Goal: Task Accomplishment & Management: Manage account settings

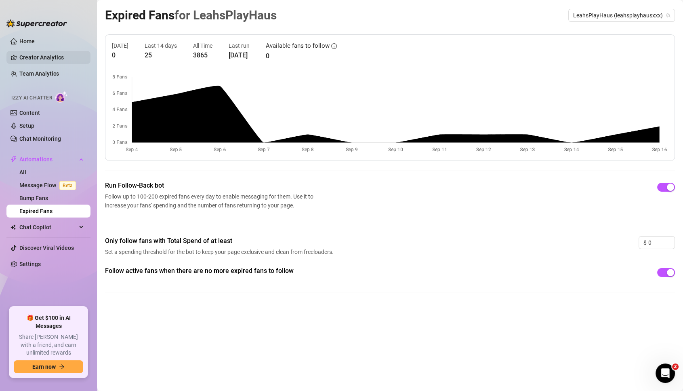
click at [46, 58] on link "Creator Analytics" at bounding box center [51, 57] width 65 height 13
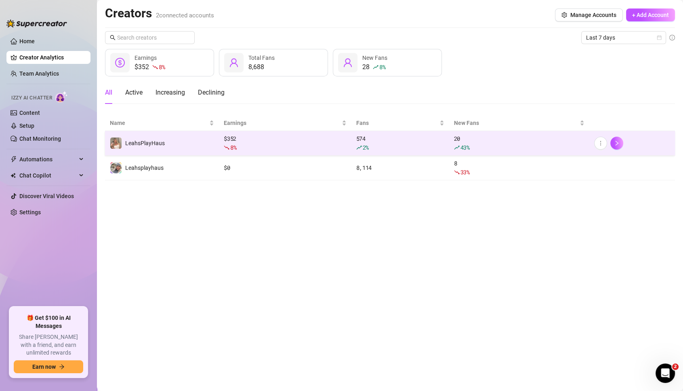
click at [172, 142] on td "LeahsPlayHaus" at bounding box center [162, 143] width 114 height 25
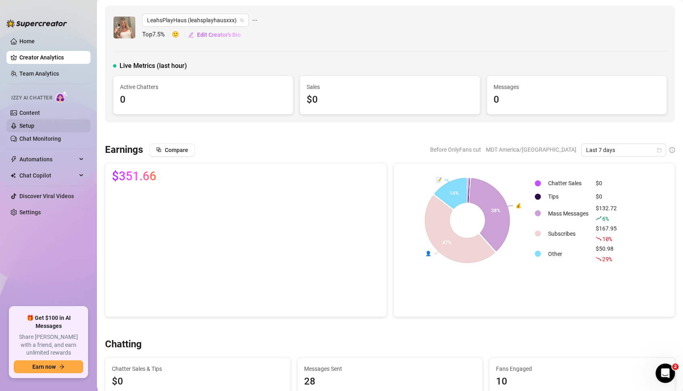
click at [25, 127] on link "Setup" at bounding box center [26, 125] width 15 height 6
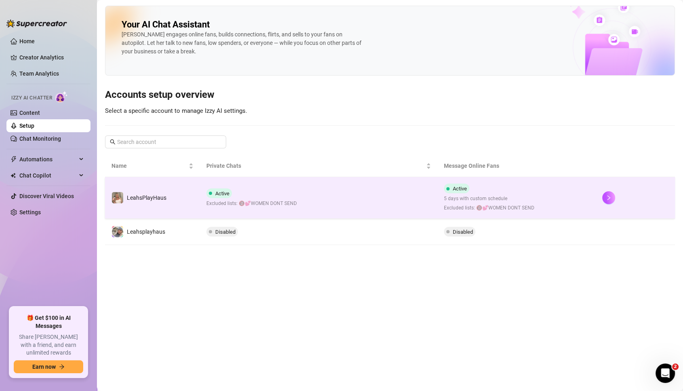
click at [266, 196] on div "Active Excluded lists: 🔞💕WOMEN DONT SEND" at bounding box center [251, 197] width 90 height 19
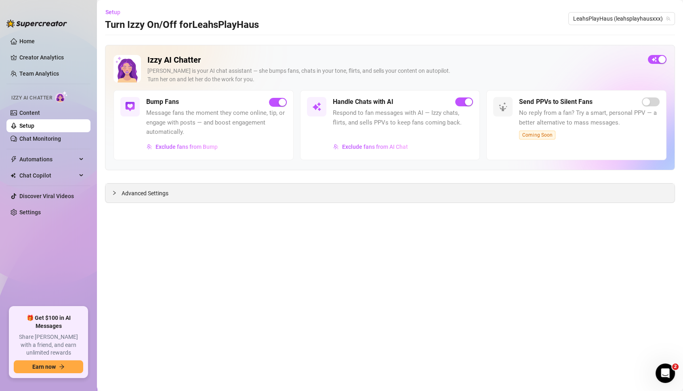
click at [171, 187] on div "Advanced Settings" at bounding box center [389, 192] width 569 height 19
click at [155, 192] on span "Advanced Settings" at bounding box center [145, 193] width 47 height 9
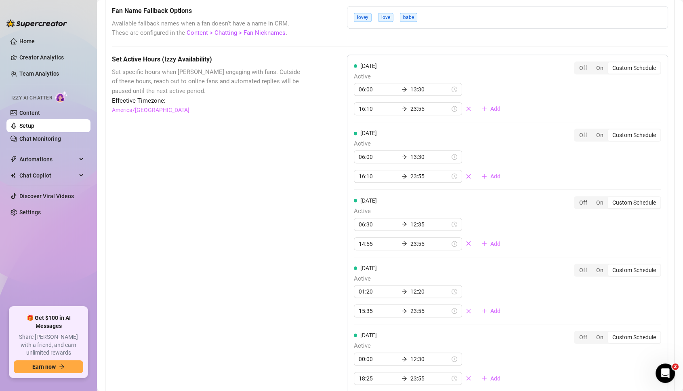
scroll to position [649, 0]
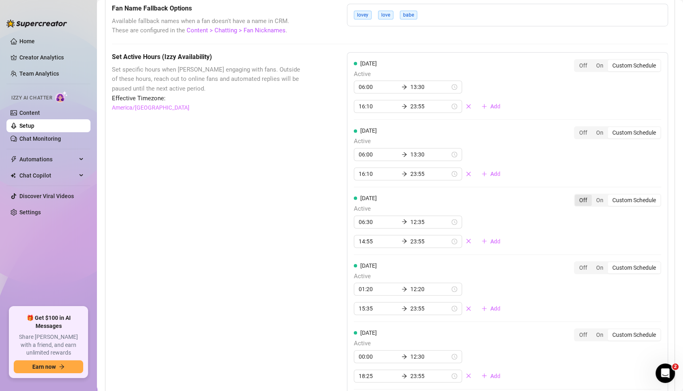
click at [583, 194] on div "Off" at bounding box center [583, 199] width 17 height 11
click at [577, 195] on input "Off" at bounding box center [577, 195] width 0 height 0
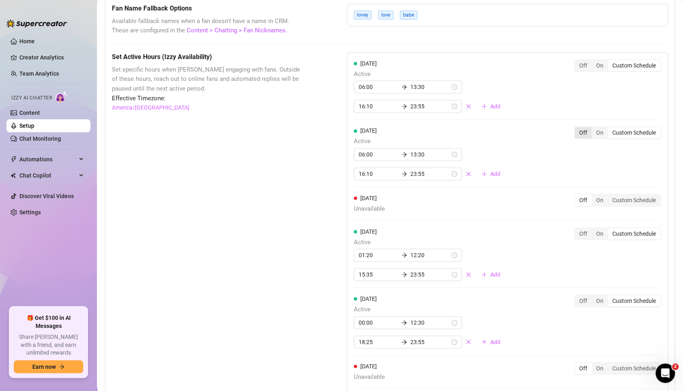
click at [583, 127] on div "Off" at bounding box center [583, 132] width 17 height 11
click at [577, 128] on input "Off" at bounding box center [577, 128] width 0 height 0
